Goal: Task Accomplishment & Management: Manage account settings

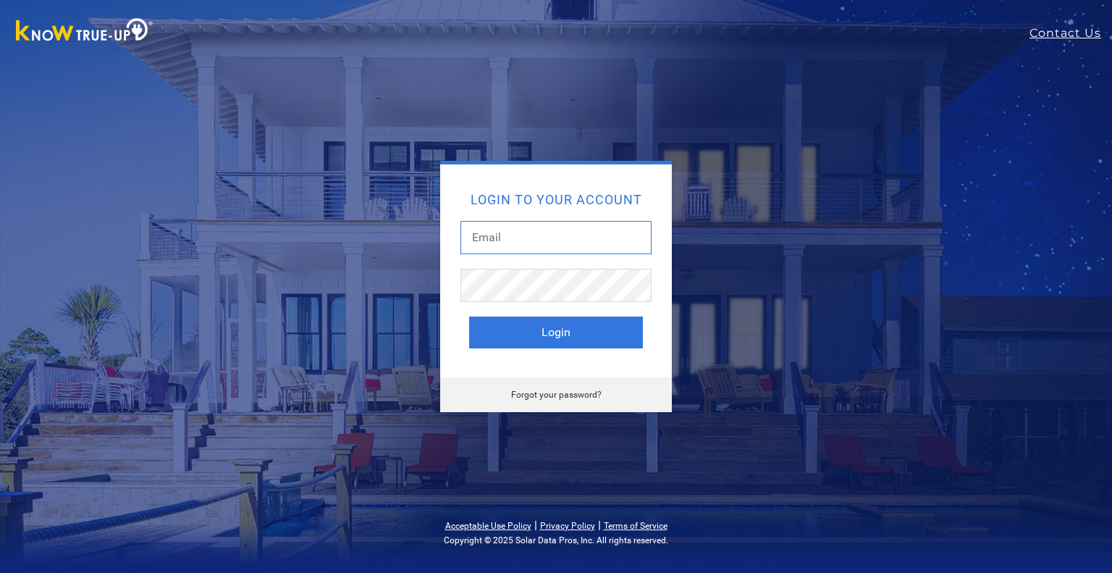
click at [582, 247] on input "text" at bounding box center [555, 237] width 191 height 33
type input "ej3085gm@gmail.com"
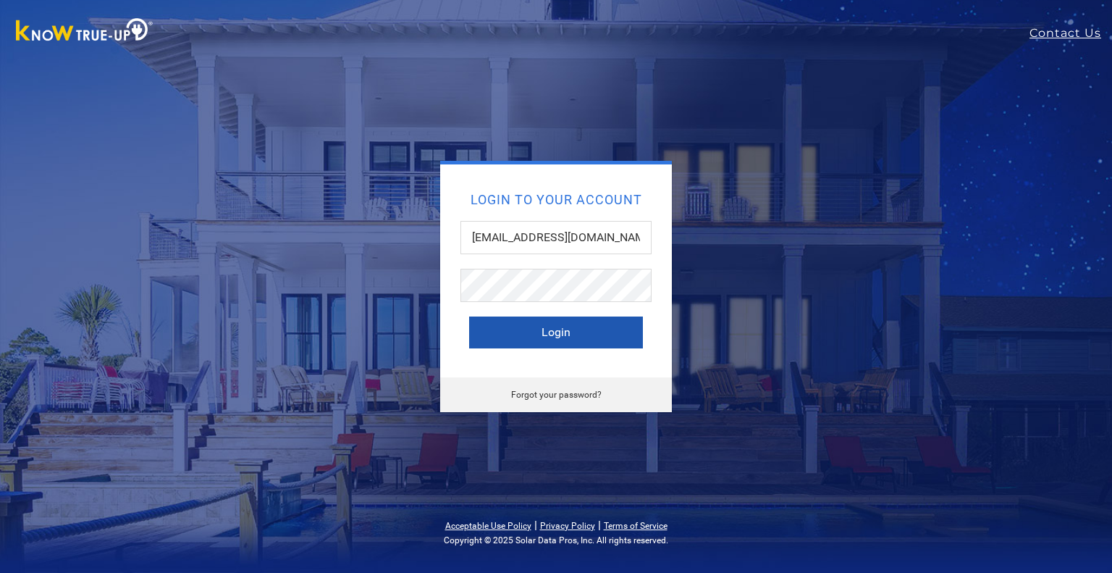
click at [576, 340] on button "Login" at bounding box center [556, 332] width 174 height 32
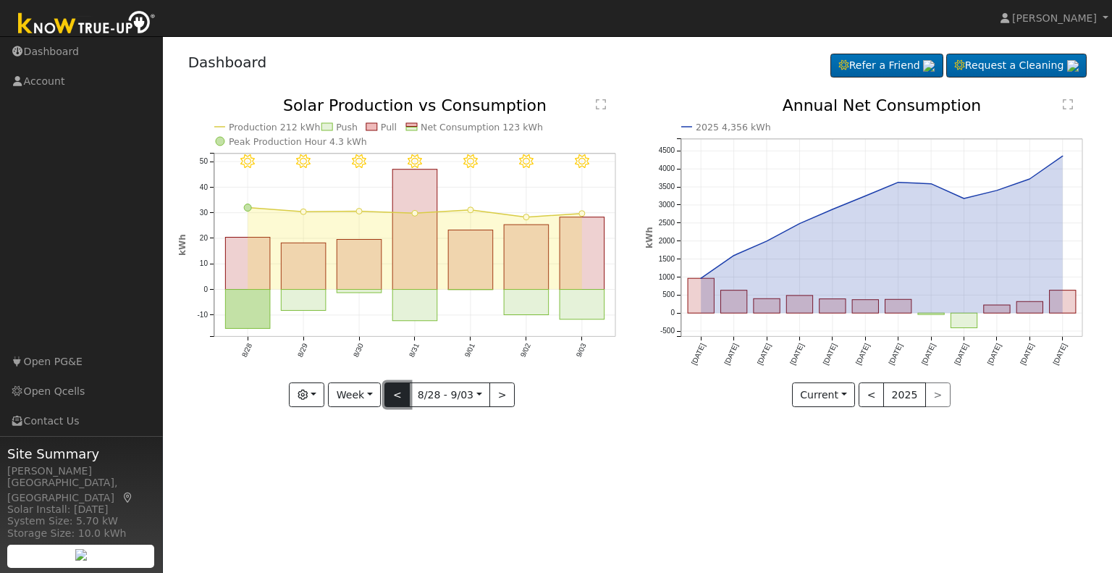
click at [394, 395] on button "<" at bounding box center [396, 394] width 25 height 25
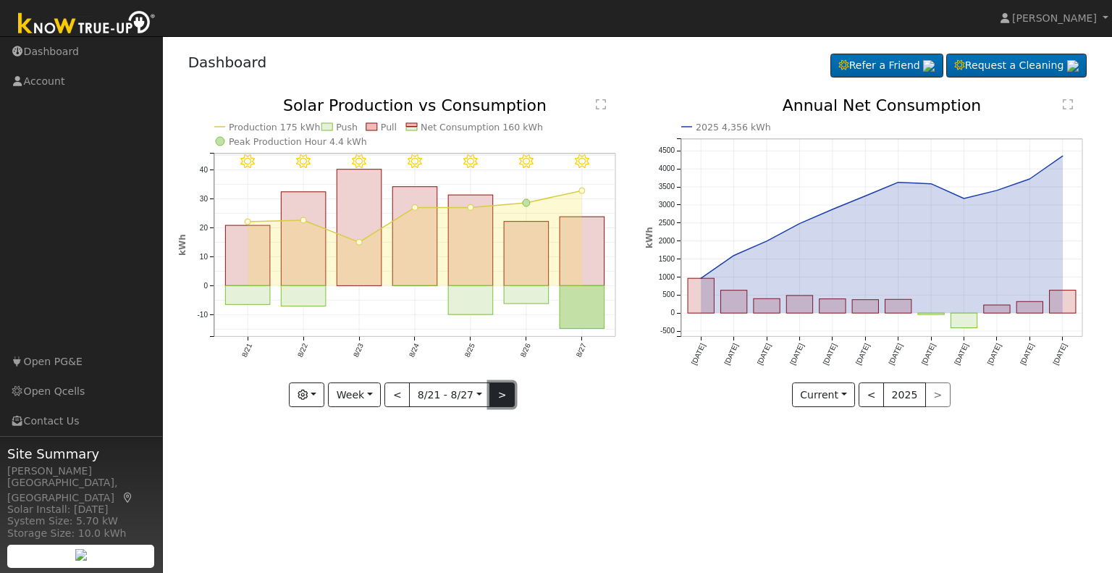
click at [495, 395] on button ">" at bounding box center [501, 394] width 25 height 25
type input "[DATE]"
